Goal: Task Accomplishment & Management: Use online tool/utility

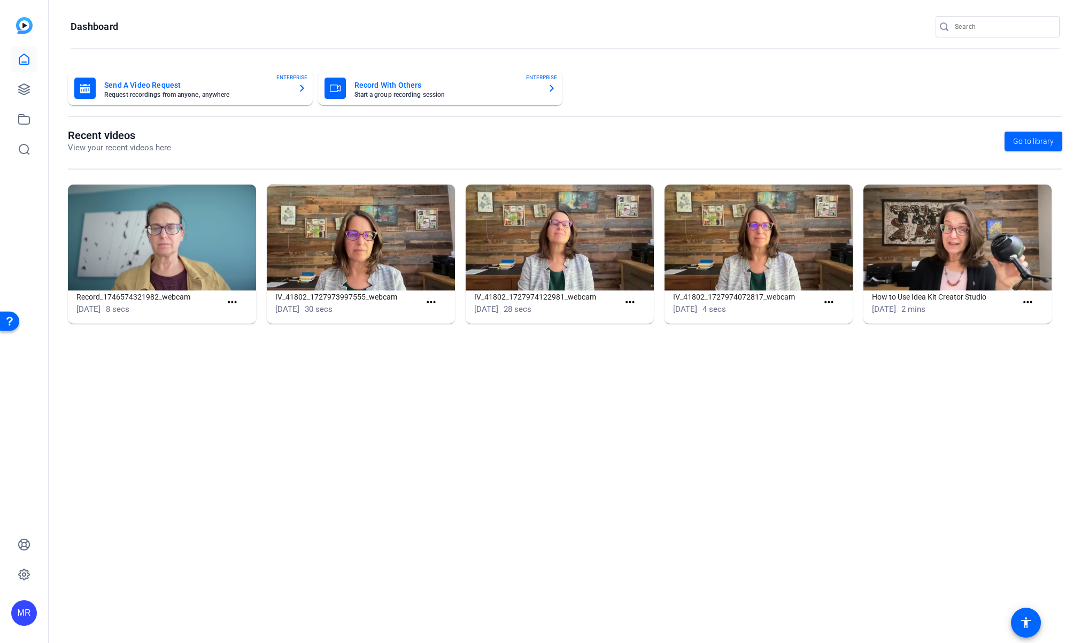
click at [896, 311] on span "Jan 23, 2023" at bounding box center [884, 309] width 24 height 10
click at [968, 27] on input "Search" at bounding box center [1003, 26] width 96 height 13
type input "keystone"
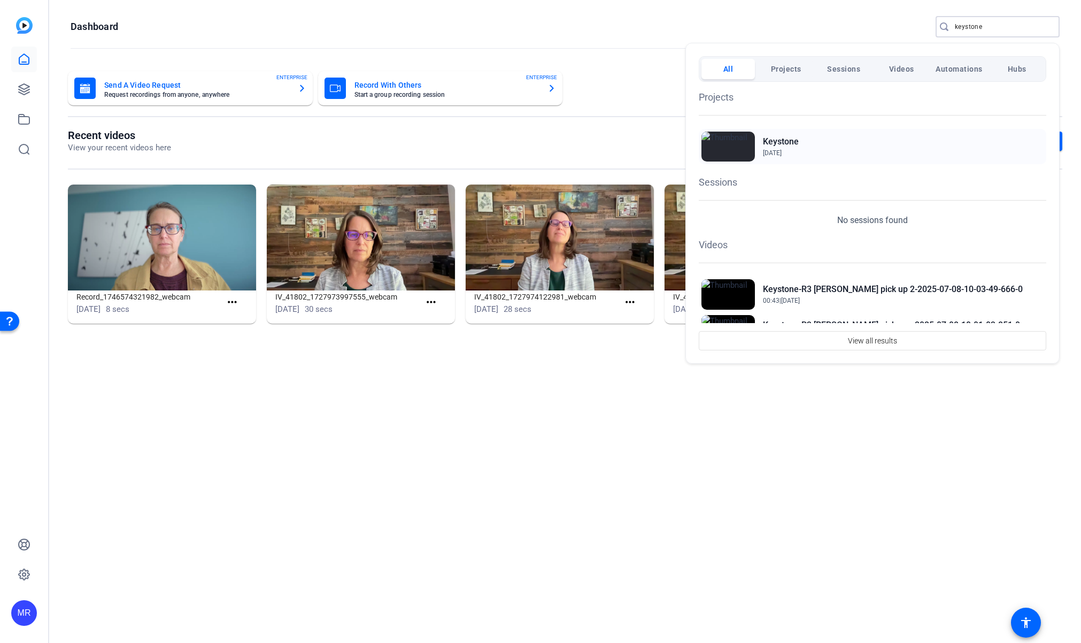
click at [788, 140] on h2 "Keystone" at bounding box center [781, 141] width 36 height 13
click at [789, 140] on h2 "Keystone" at bounding box center [781, 141] width 36 height 13
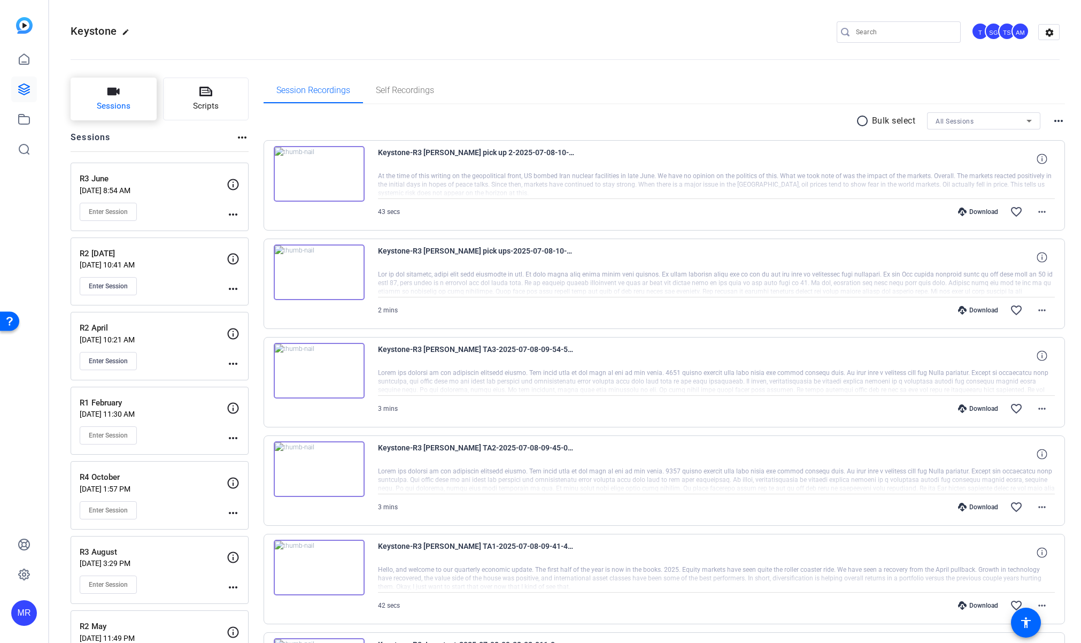
click at [127, 113] on button "Sessions" at bounding box center [114, 99] width 86 height 43
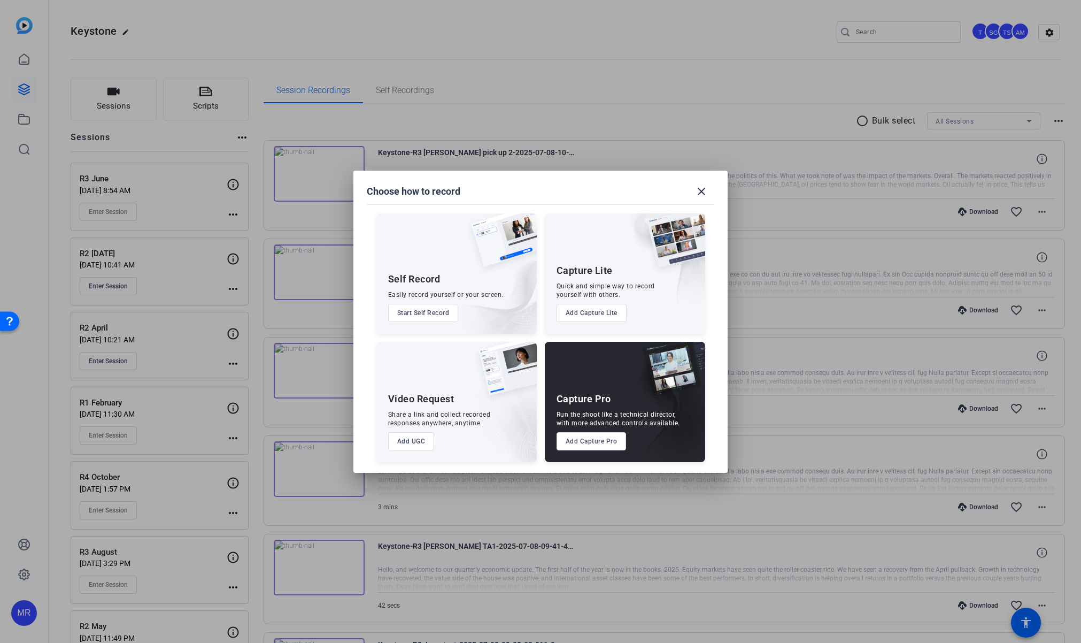
click at [590, 435] on button "Add Capture Pro" at bounding box center [591, 441] width 70 height 18
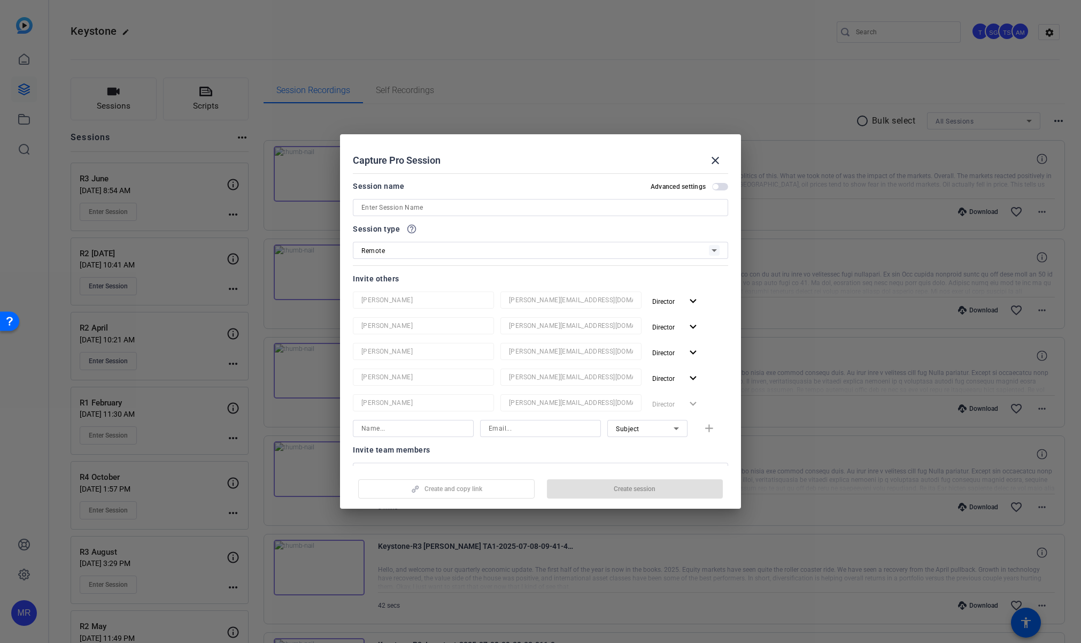
click at [377, 210] on input at bounding box center [540, 207] width 358 height 13
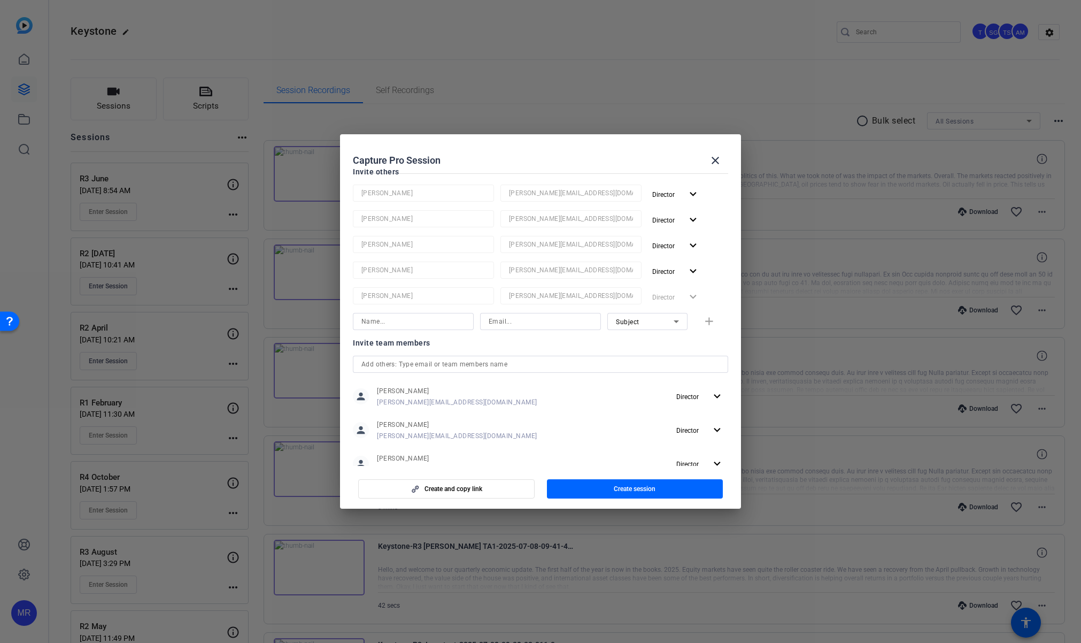
type input "R4 Aug"
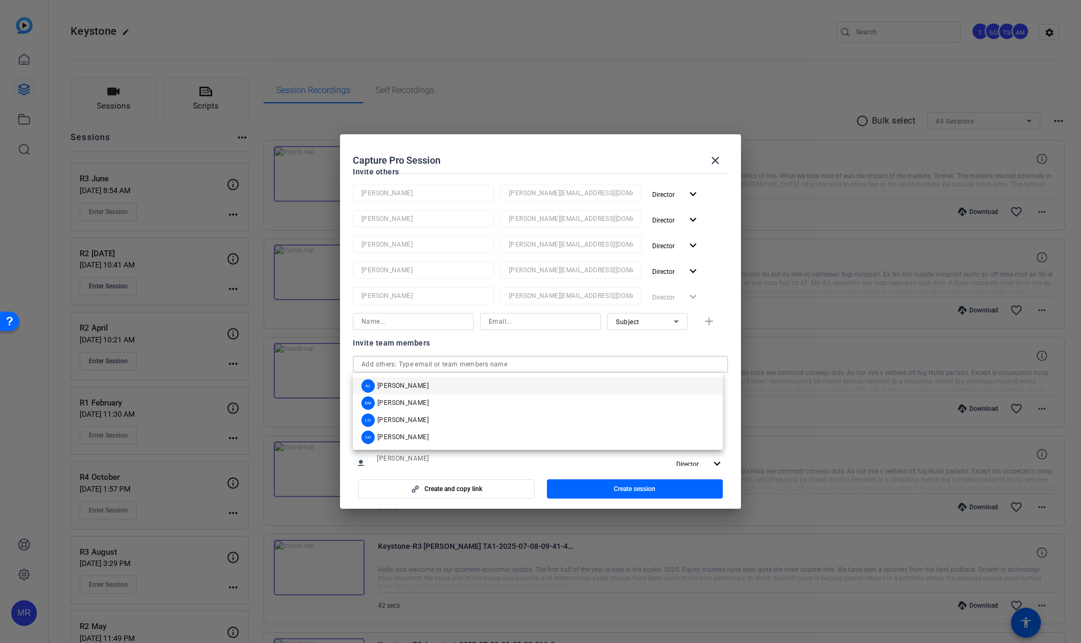
click at [406, 365] on input "text" at bounding box center [540, 364] width 358 height 13
click at [409, 383] on span "[PERSON_NAME]" at bounding box center [402, 385] width 51 height 9
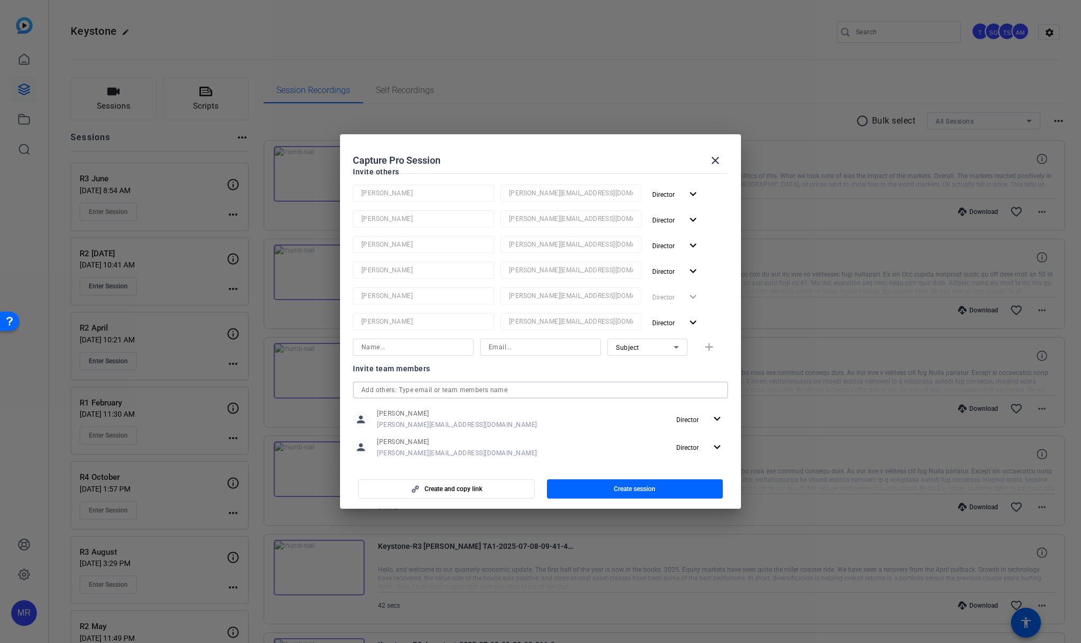
click at [409, 386] on input "text" at bounding box center [540, 389] width 358 height 13
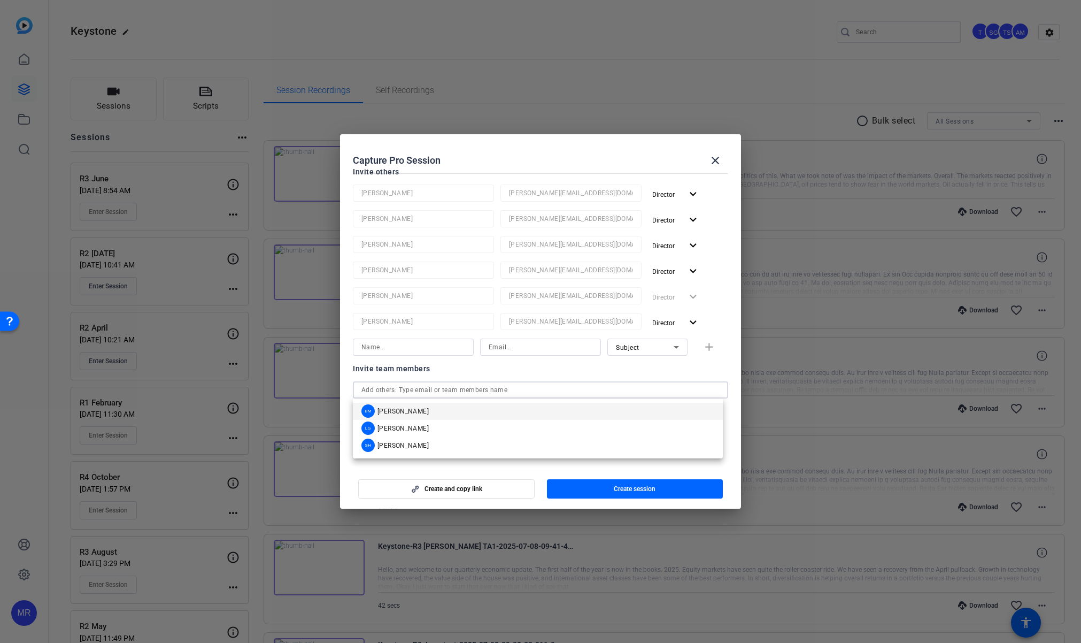
click at [407, 406] on div "BM [PERSON_NAME]" at bounding box center [394, 410] width 67 height 13
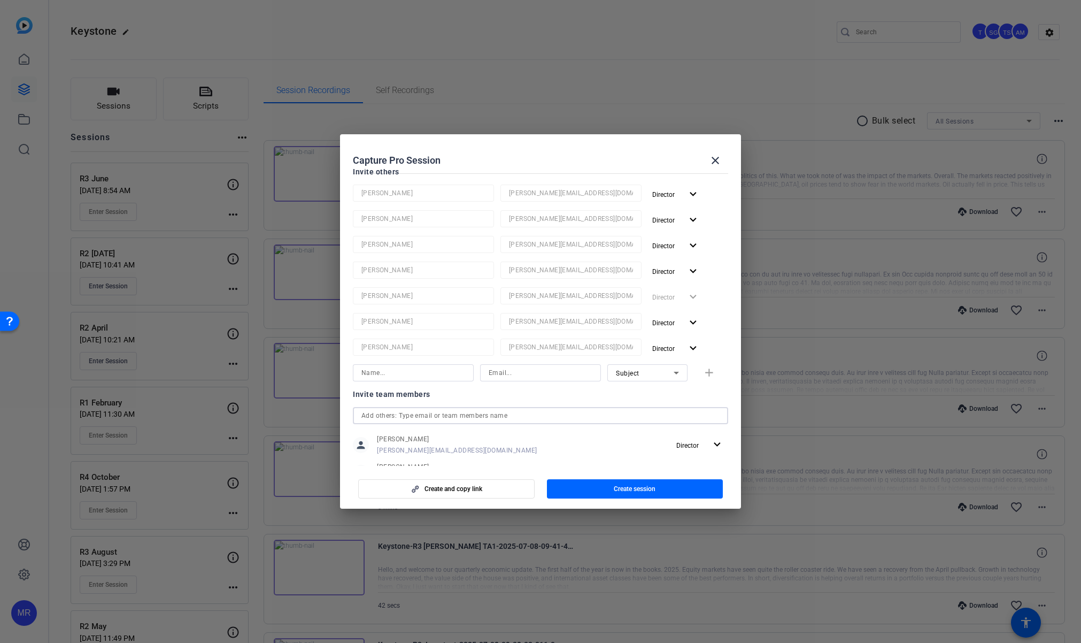
click at [408, 413] on input "text" at bounding box center [540, 415] width 358 height 13
click at [412, 436] on span "[PERSON_NAME]" at bounding box center [402, 436] width 51 height 9
click at [407, 444] on input "text" at bounding box center [540, 441] width 358 height 13
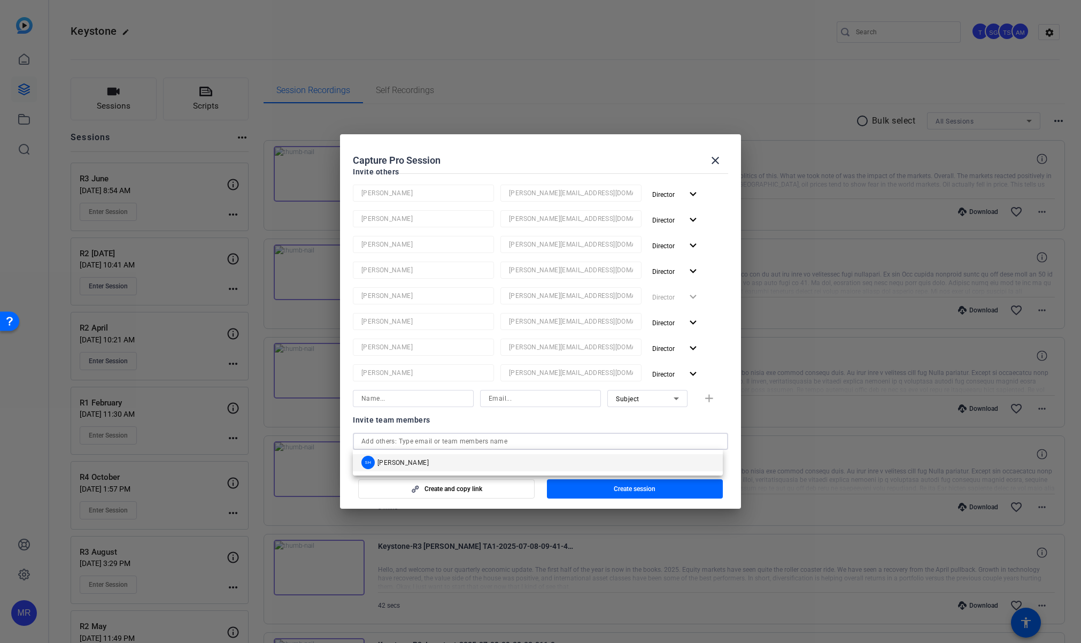
click at [410, 466] on mat-option "SH [PERSON_NAME]" at bounding box center [538, 462] width 370 height 17
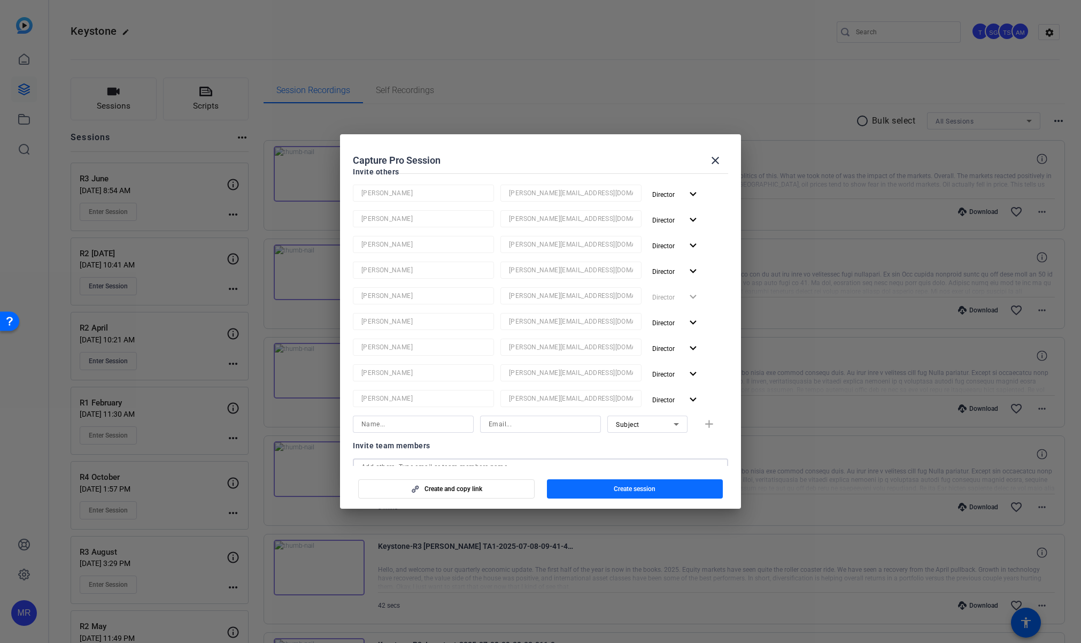
click at [612, 492] on span "button" at bounding box center [635, 489] width 176 height 26
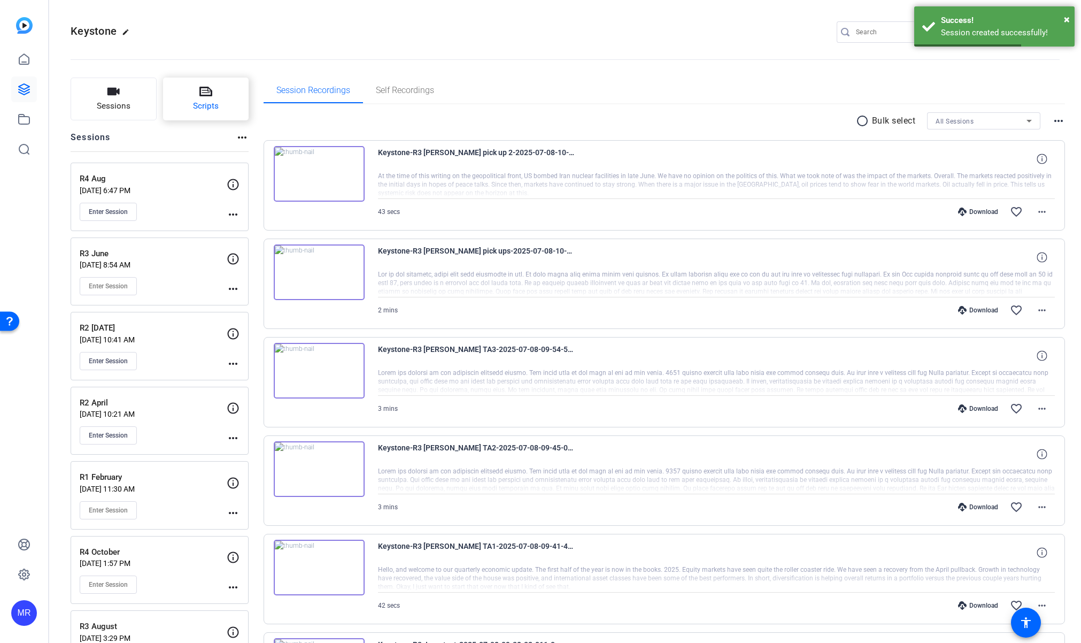
click at [196, 115] on button "Scripts" at bounding box center [206, 99] width 86 height 43
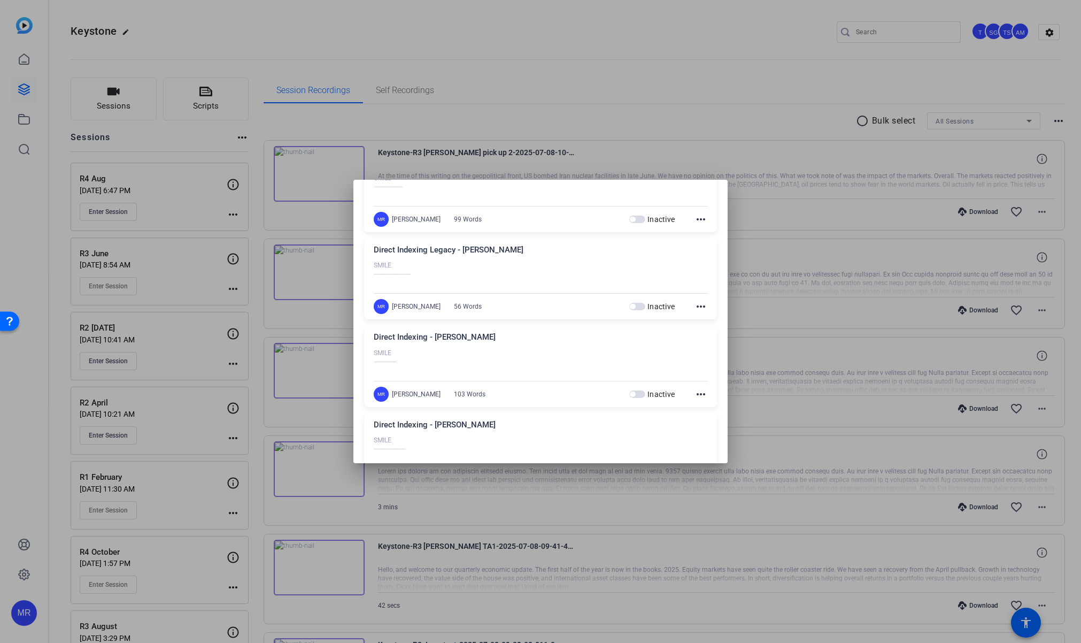
scroll to position [0, 0]
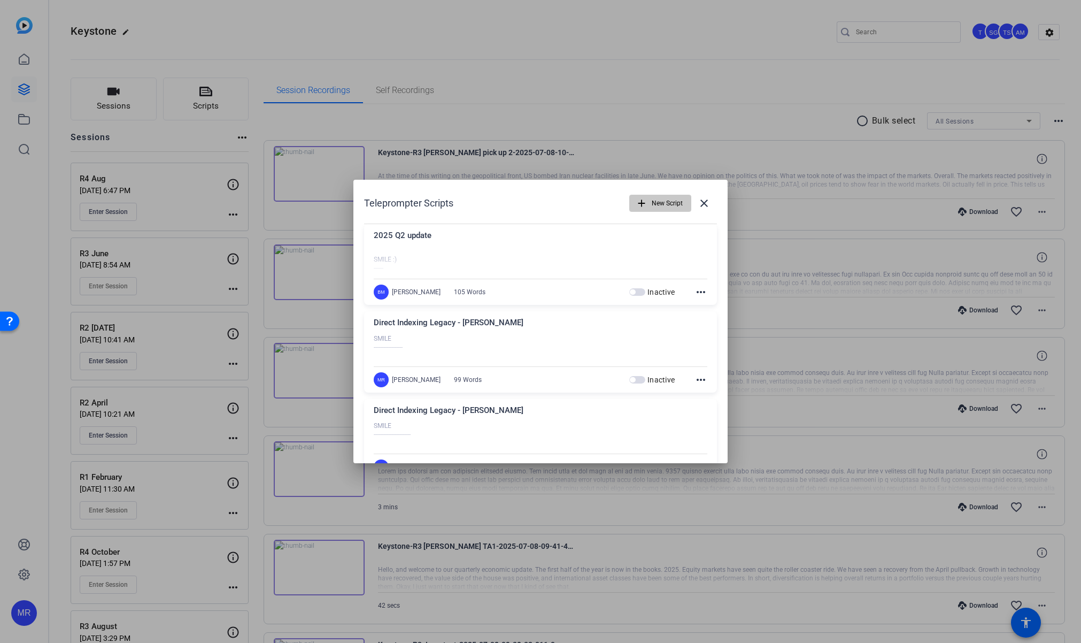
click at [652, 200] on span "New Script" at bounding box center [667, 203] width 31 height 20
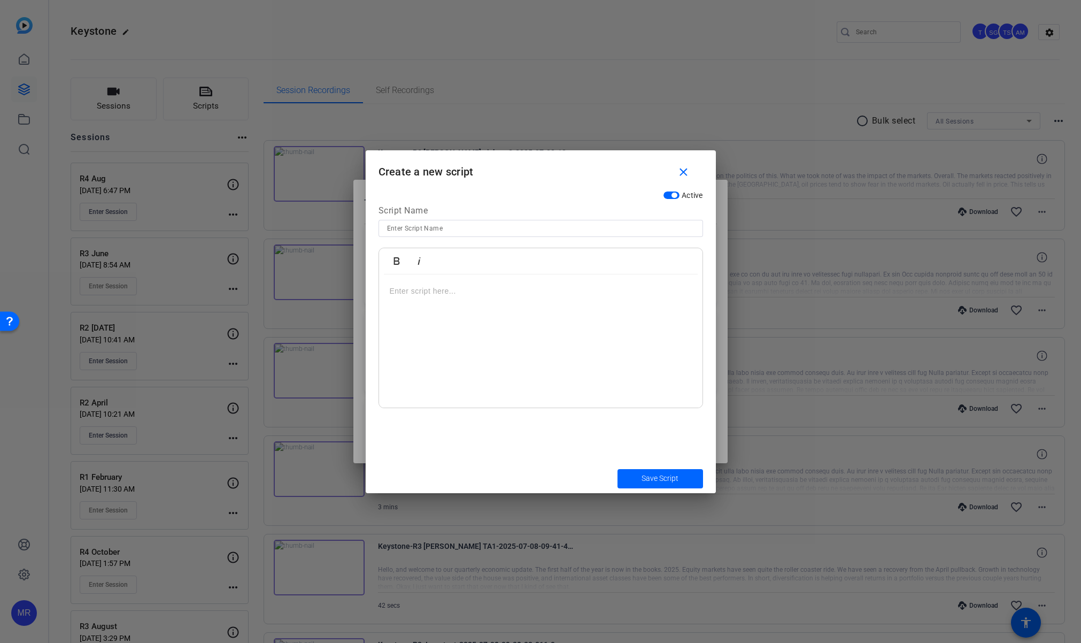
click at [443, 300] on div at bounding box center [540, 341] width 323 height 134
click at [432, 225] on input at bounding box center [540, 228] width 307 height 13
paste input "Q3 Economic update"
type input "Q3 Economic update - [PERSON_NAME]"
click at [643, 483] on span "Save Script" at bounding box center [659, 478] width 37 height 11
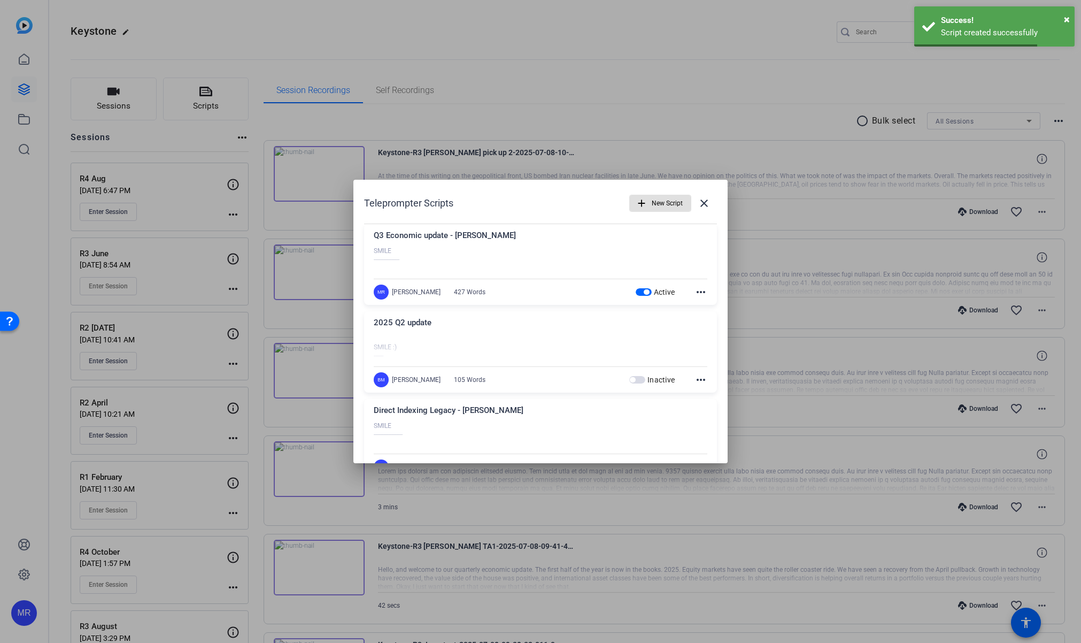
click at [654, 200] on span "New Script" at bounding box center [667, 203] width 31 height 20
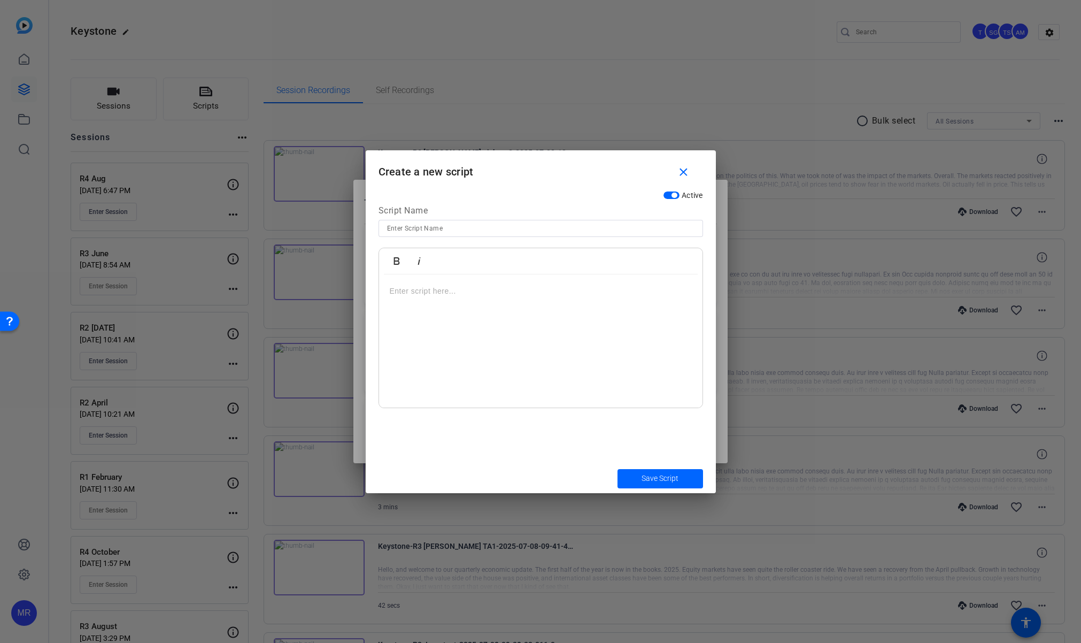
click at [439, 294] on p at bounding box center [541, 291] width 302 height 12
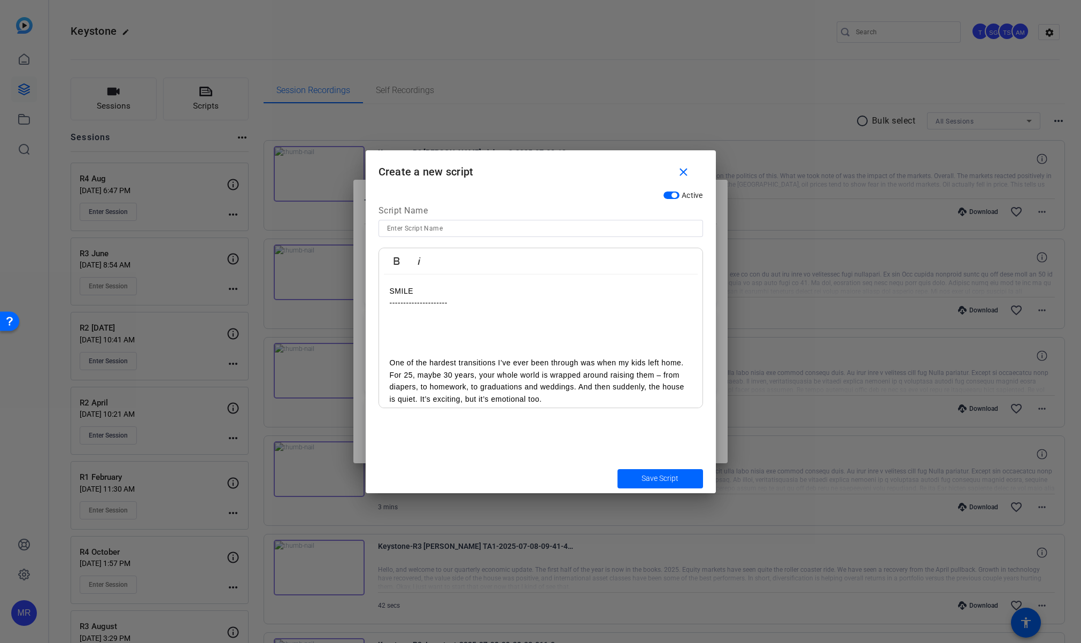
click at [428, 228] on input at bounding box center [540, 228] width 307 height 13
type input "Empty Nest, Now What? [PERSON_NAME]"
click at [666, 480] on span "Save Script" at bounding box center [659, 478] width 37 height 11
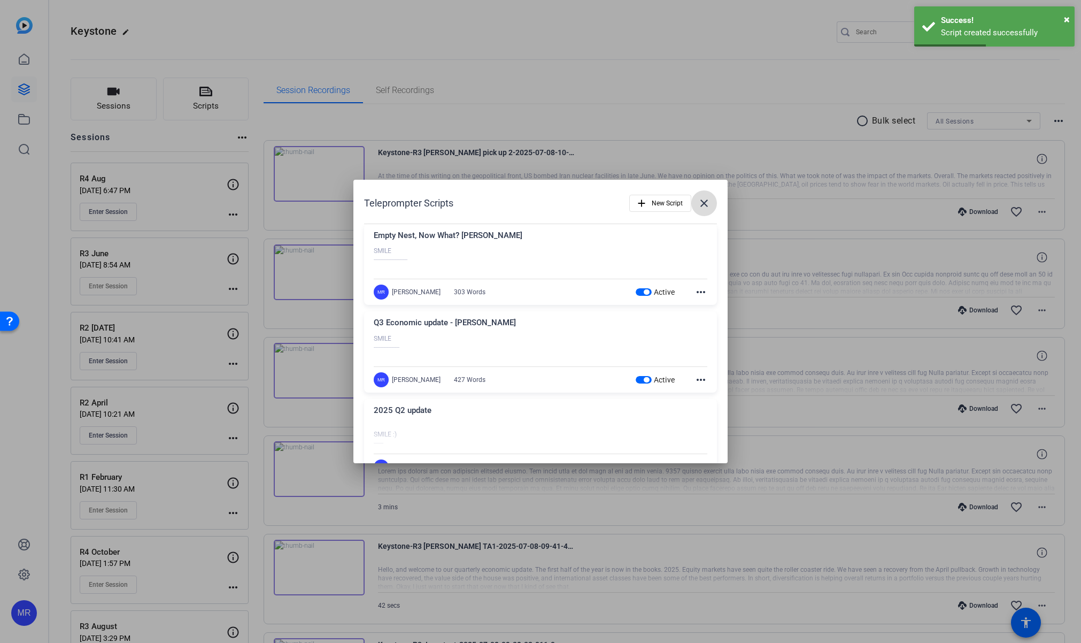
click at [698, 205] on mat-icon "close" at bounding box center [704, 203] width 13 height 13
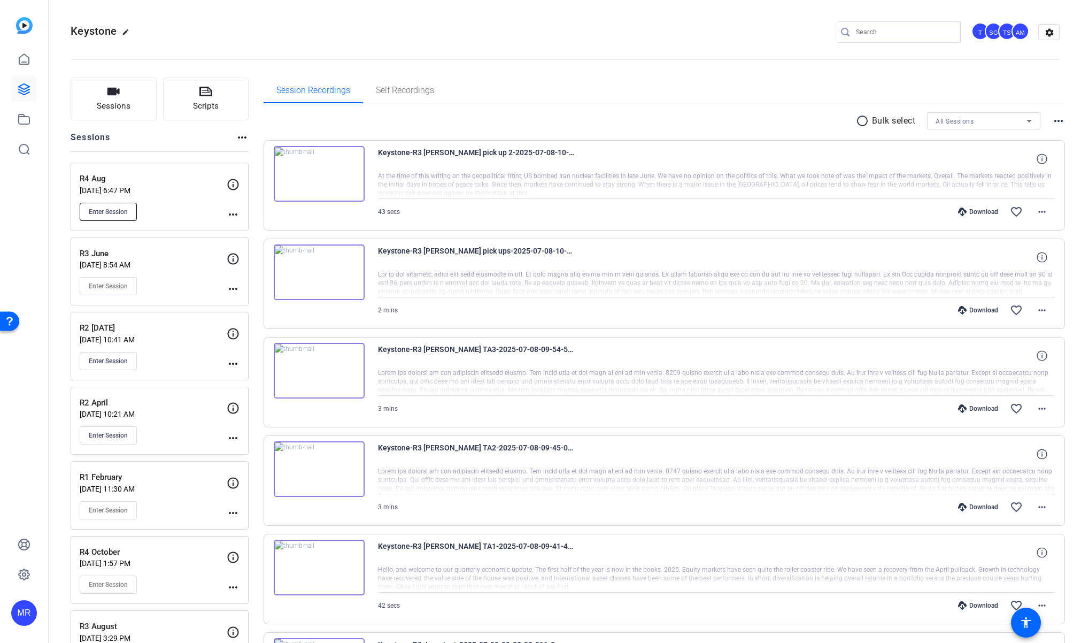
click at [94, 212] on span "Enter Session" at bounding box center [108, 211] width 39 height 9
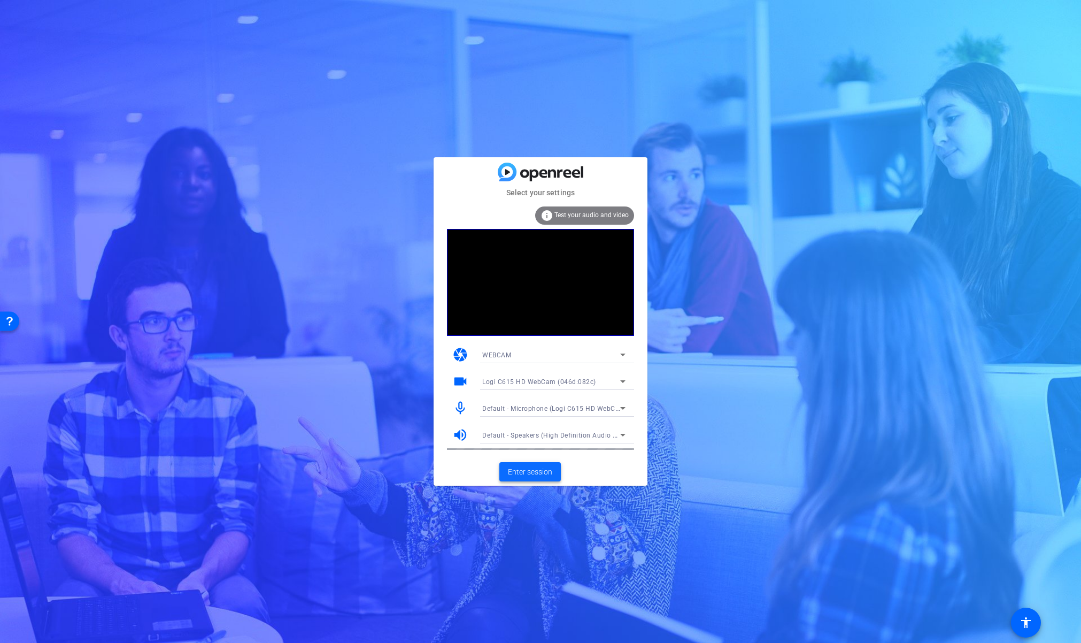
click at [528, 475] on span "Enter session" at bounding box center [530, 471] width 44 height 11
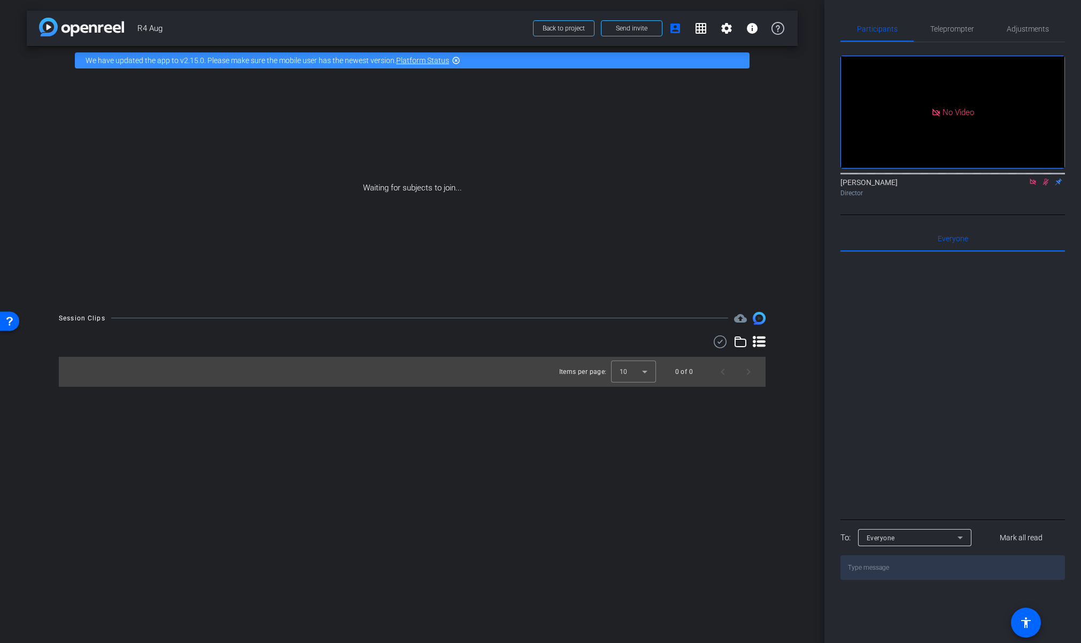
click at [1034, 184] on icon at bounding box center [1033, 182] width 6 height 6
click at [1034, 185] on icon at bounding box center [1032, 181] width 9 height 7
click at [959, 30] on span "Teleprompter" at bounding box center [952, 28] width 44 height 7
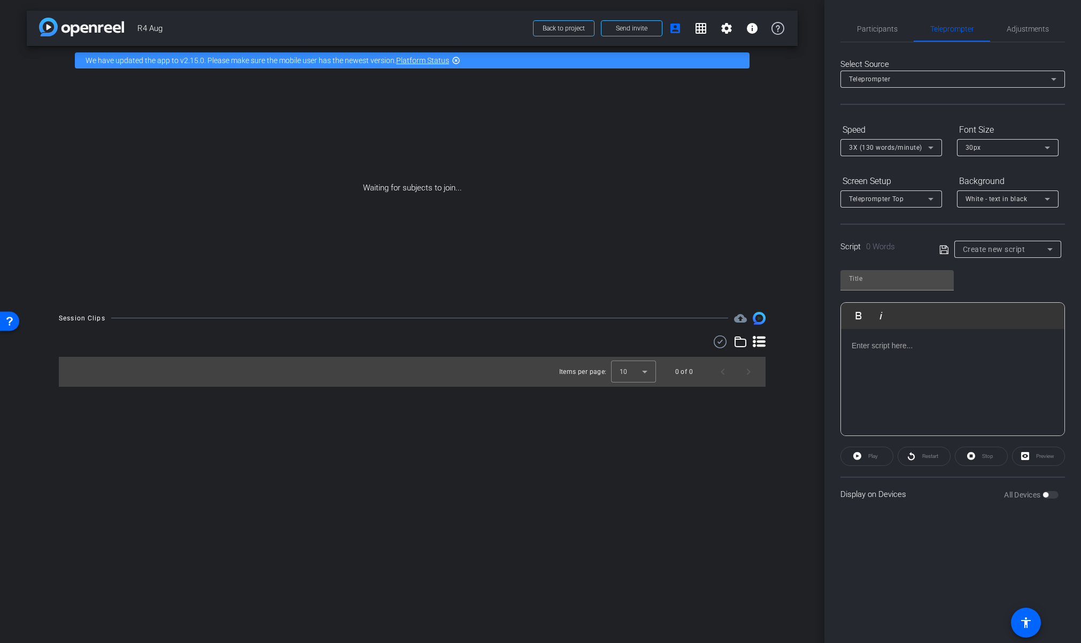
click at [956, 79] on div "Teleprompter" at bounding box center [950, 78] width 202 height 13
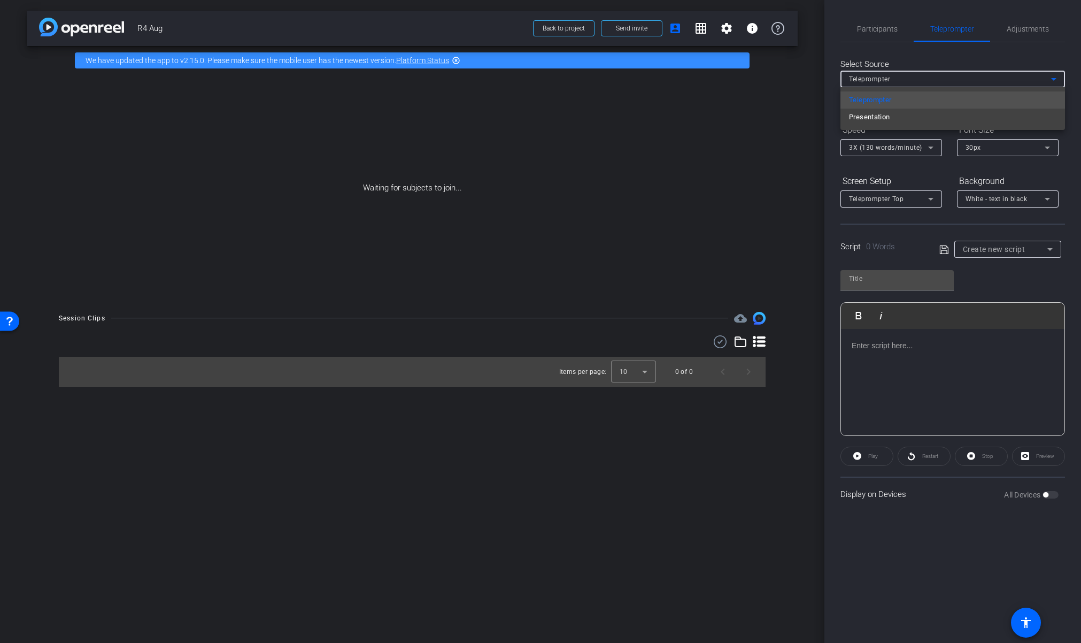
click at [956, 79] on div at bounding box center [540, 321] width 1081 height 643
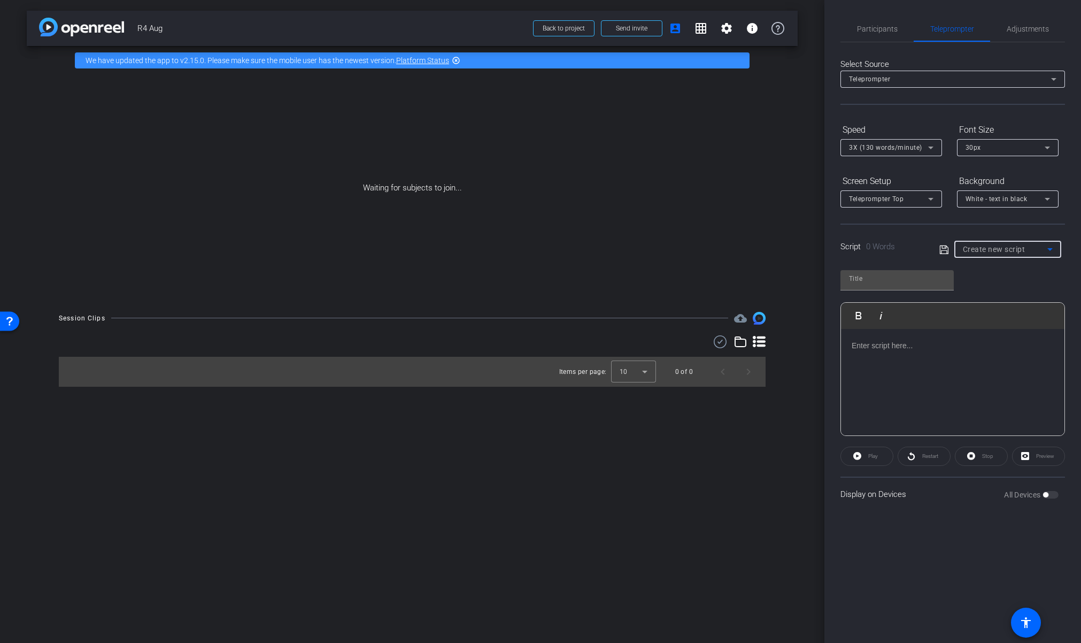
click at [996, 245] on span "Create new script" at bounding box center [994, 249] width 63 height 9
click at [1004, 288] on span "Q3 Economic update - [PERSON_NAME]" at bounding box center [1008, 287] width 90 height 13
click at [996, 247] on span "Q3 Economic update - [PERSON_NAME]" at bounding box center [1024, 248] width 123 height 9
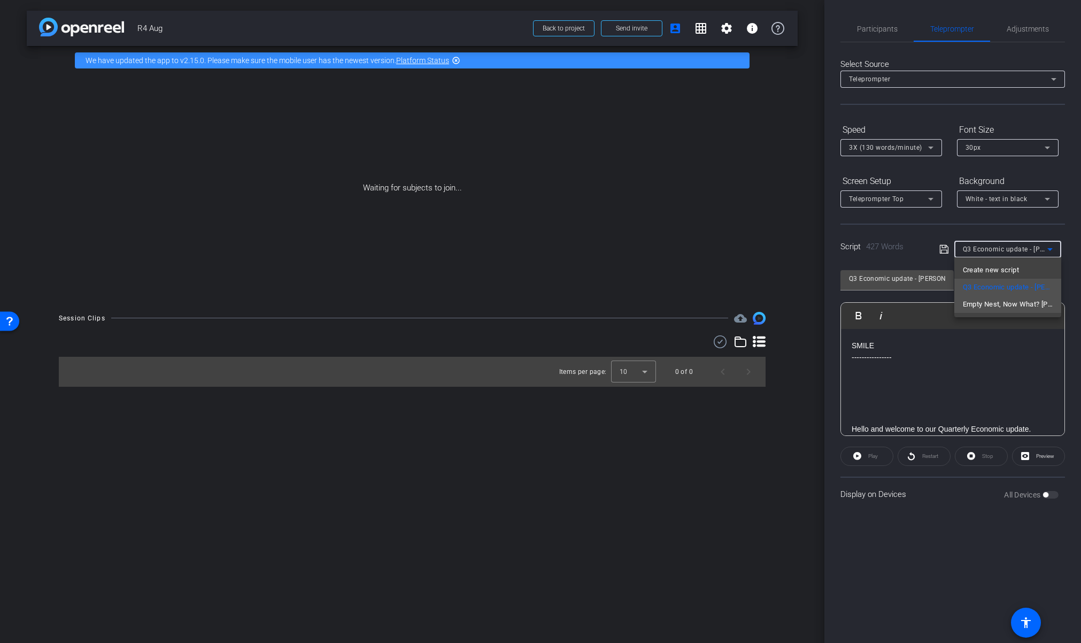
click at [1001, 304] on span "Empty Nest, Now What? [PERSON_NAME]" at bounding box center [1008, 304] width 90 height 13
type input "Empty Nest, Now What? [PERSON_NAME]"
